Goal: Information Seeking & Learning: Understand process/instructions

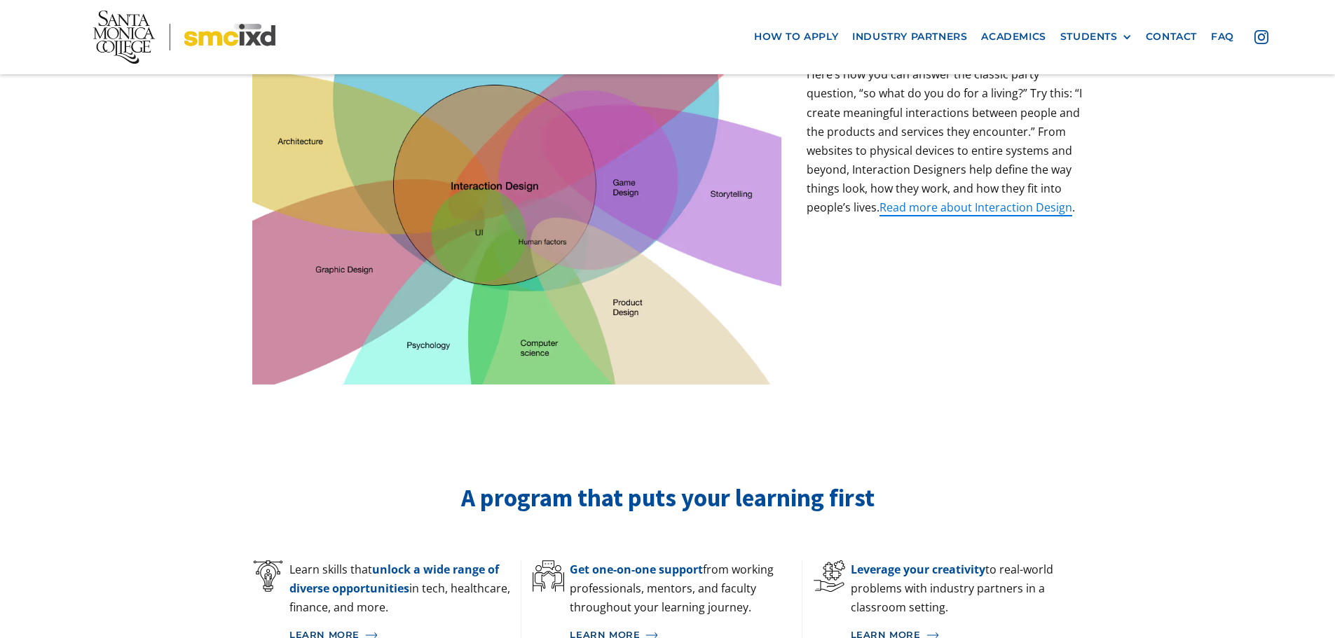
scroll to position [420, 0]
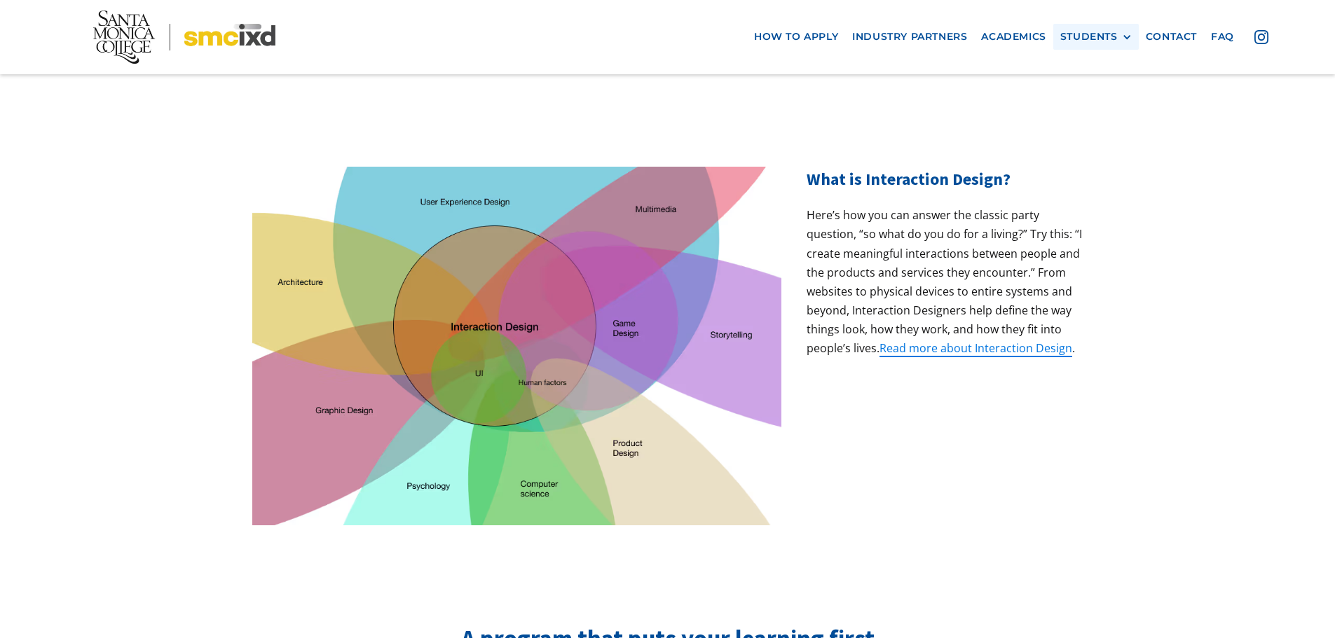
click at [1075, 44] on div "STUDENTS PROspective Students GRAD SHOW 2025 Current Students Alumni" at bounding box center [1095, 37] width 85 height 26
click at [1083, 40] on div "STUDENTS" at bounding box center [1088, 37] width 57 height 12
click at [1003, 43] on link "Academics" at bounding box center [1013, 37] width 78 height 26
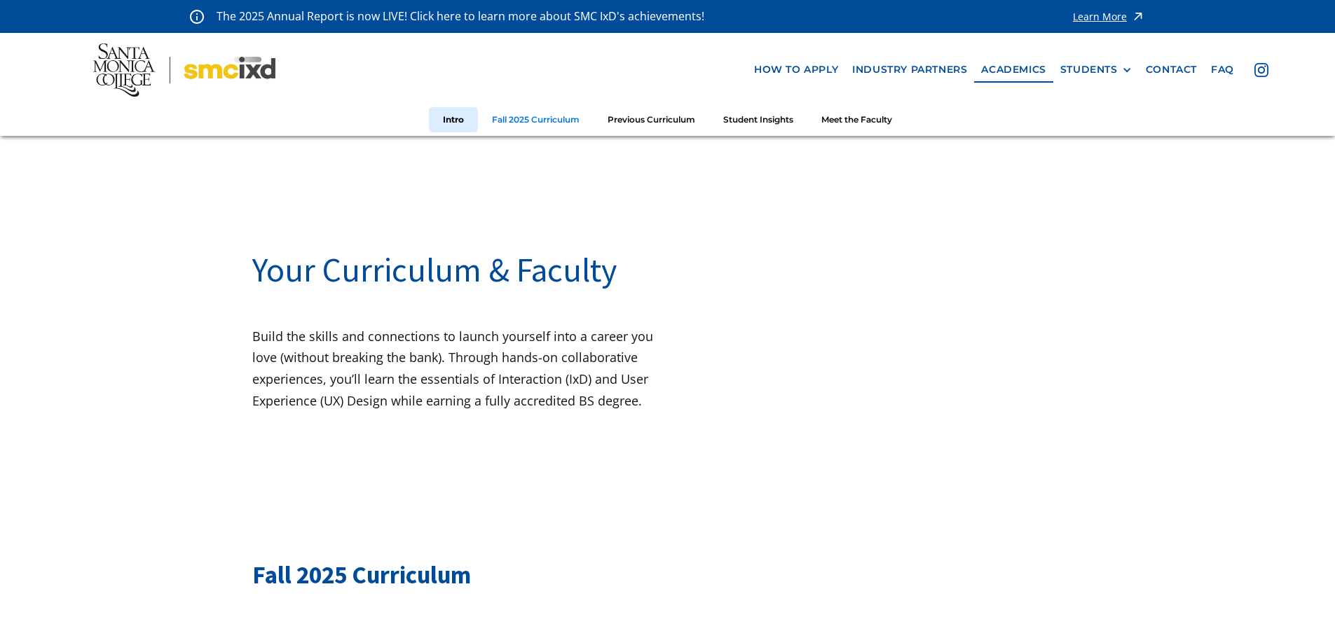
click at [528, 120] on link "Fall 2025 Curriculum" at bounding box center [536, 120] width 116 height 26
drag, startPoint x: 313, startPoint y: 407, endPoint x: 484, endPoint y: 390, distance: 171.9
click at [419, 395] on p "Build the skills and connections to launch yourself into a career you love (wit…" at bounding box center [460, 368] width 416 height 85
drag, startPoint x: 847, startPoint y: 280, endPoint x: 849, endPoint y: 177, distance: 103.7
click at [847, 280] on div at bounding box center [901, 340] width 416 height 212
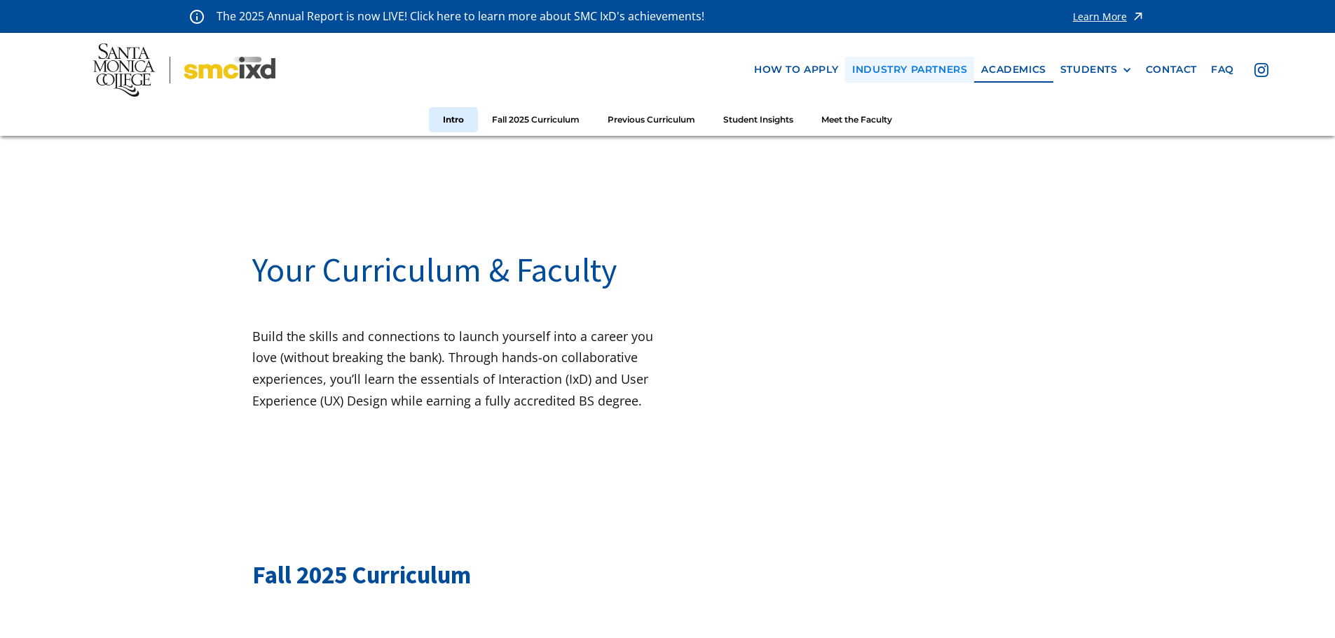
click at [926, 77] on link "industry partners" at bounding box center [909, 70] width 129 height 26
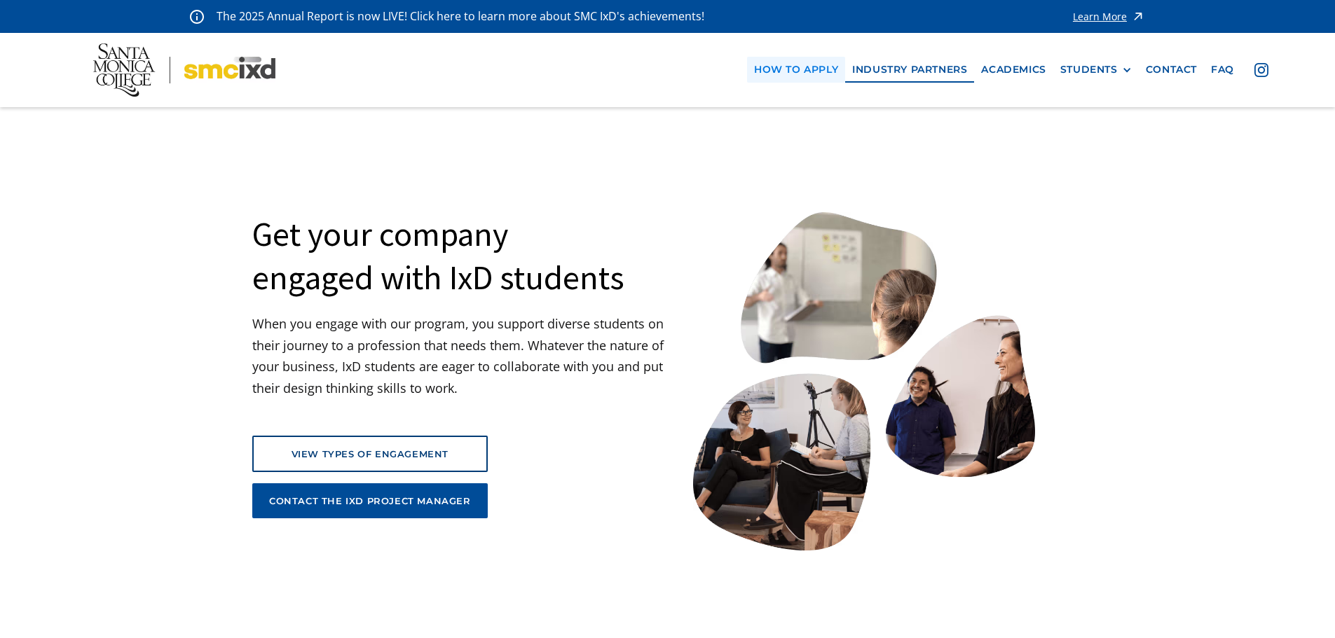
click at [798, 75] on link "how to apply" at bounding box center [796, 70] width 98 height 26
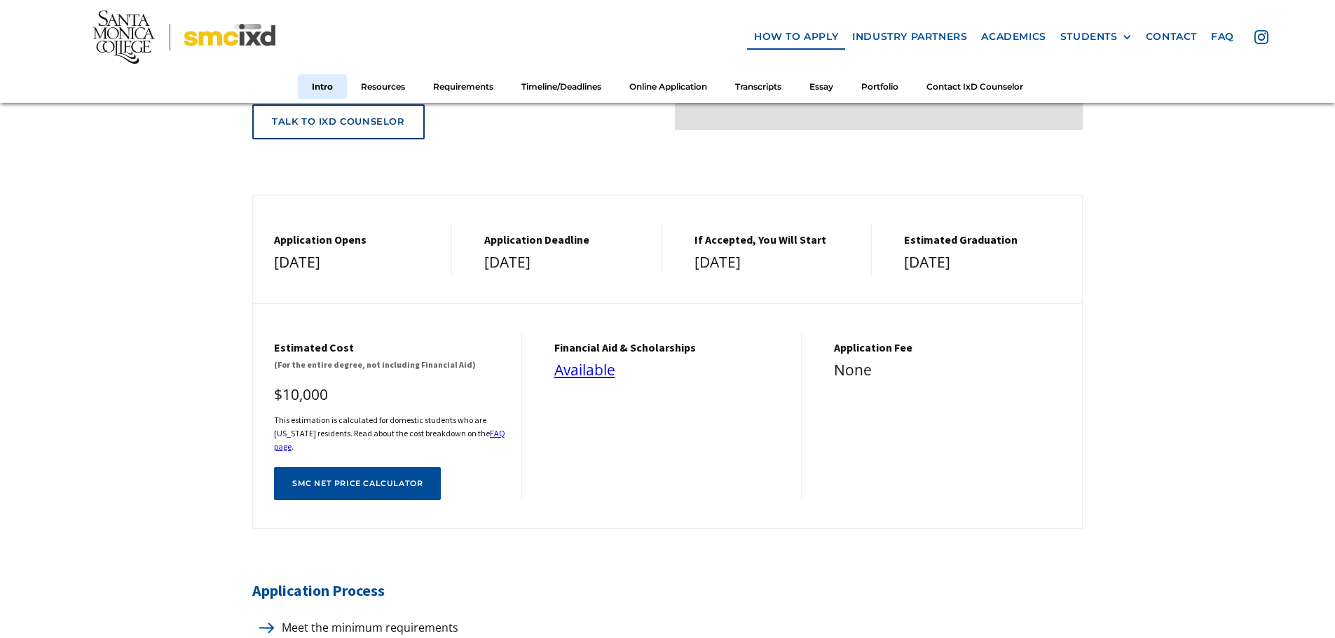
scroll to position [561, 0]
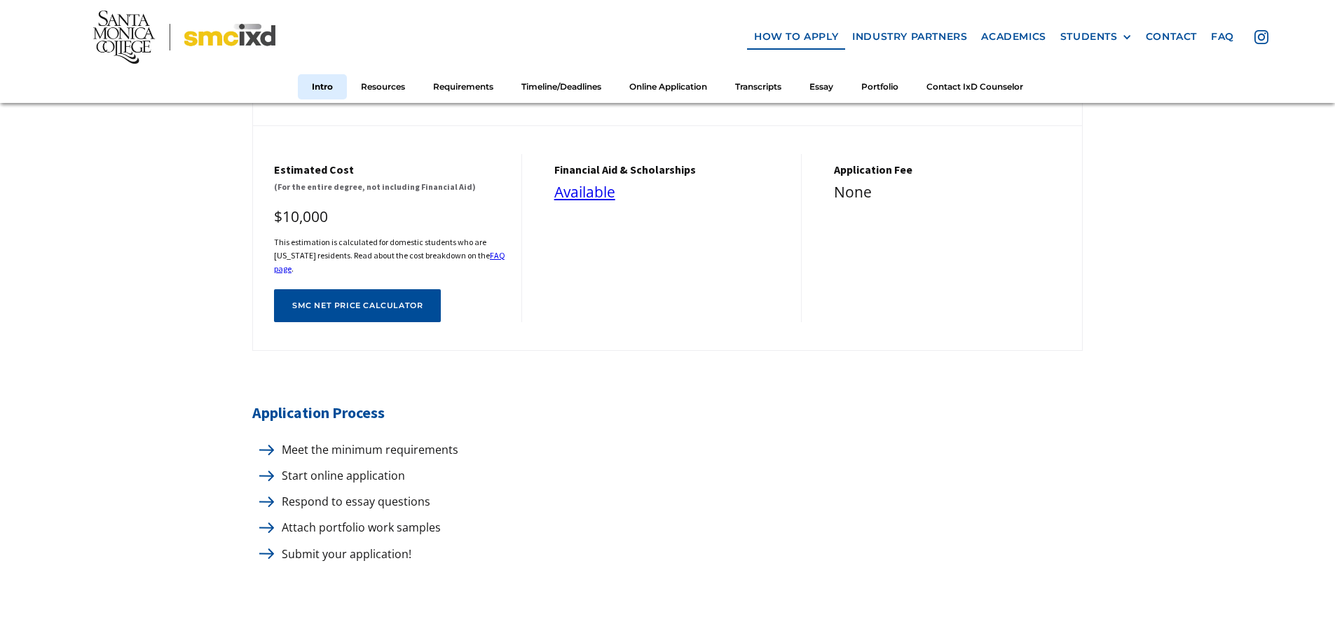
click at [996, 309] on div "Application Fee None" at bounding box center [947, 238] width 269 height 169
click at [387, 441] on p "Meet the minimum requirements" at bounding box center [367, 450] width 184 height 19
click at [260, 445] on img at bounding box center [266, 450] width 15 height 11
click at [270, 445] on img at bounding box center [266, 450] width 15 height 11
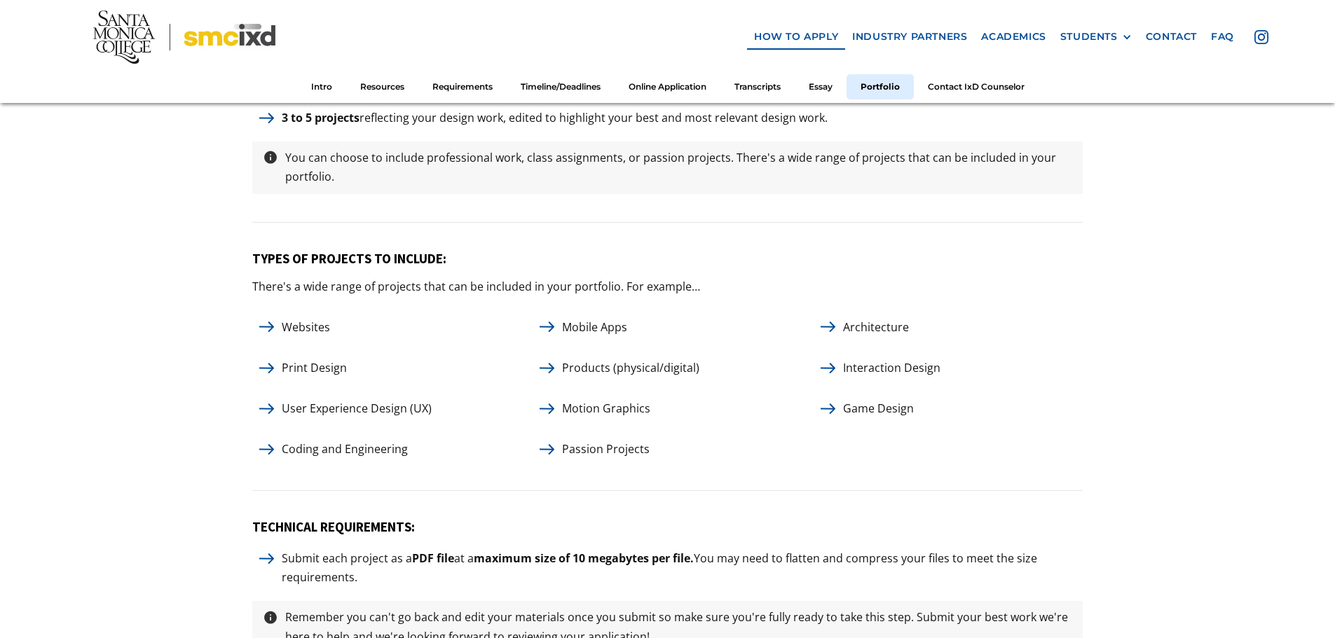
scroll to position [6517, 0]
